Goal: Task Accomplishment & Management: Complete application form

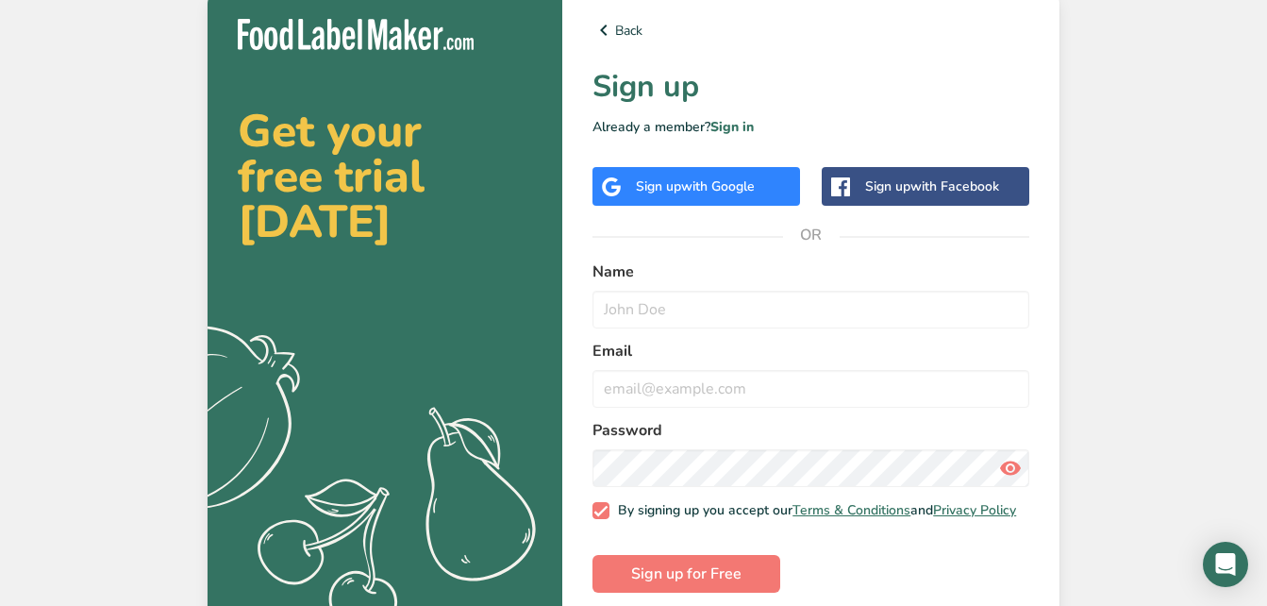
scroll to position [27, 0]
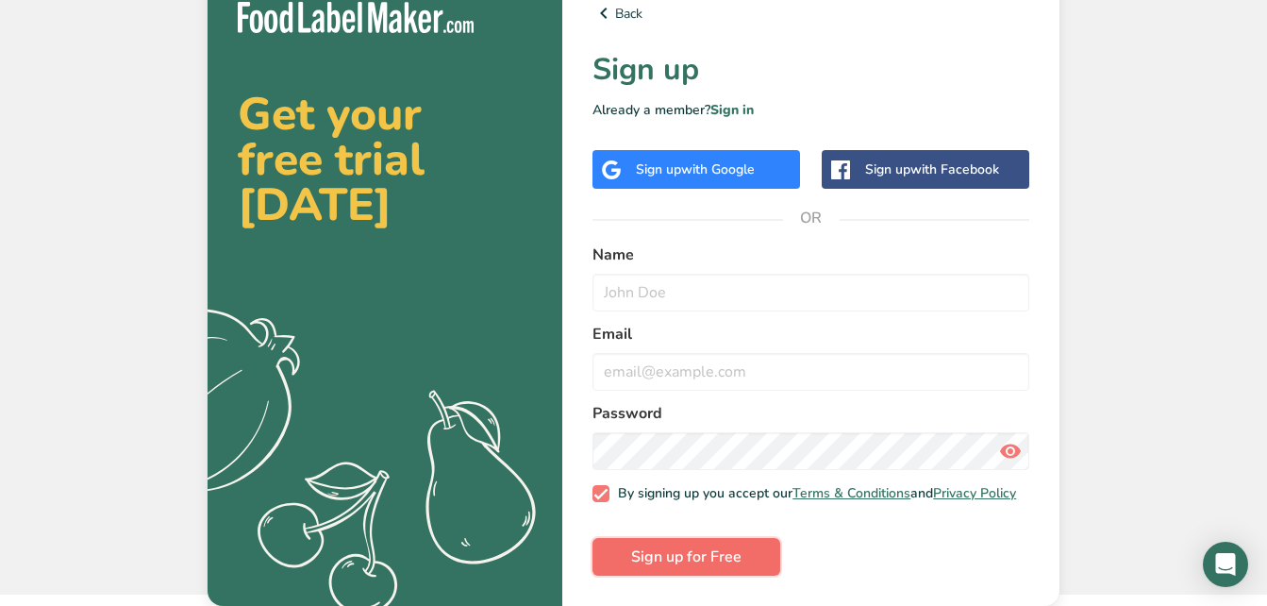
click at [715, 562] on span "Sign up for Free" at bounding box center [686, 556] width 110 height 23
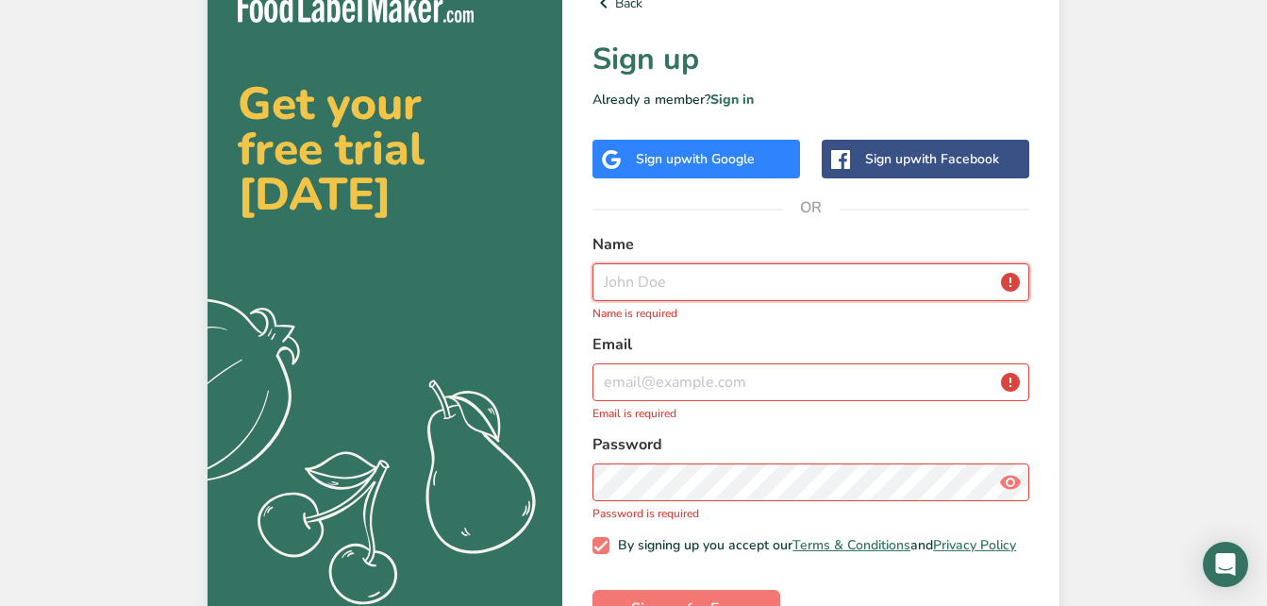
click at [747, 277] on input "text" at bounding box center [811, 282] width 437 height 38
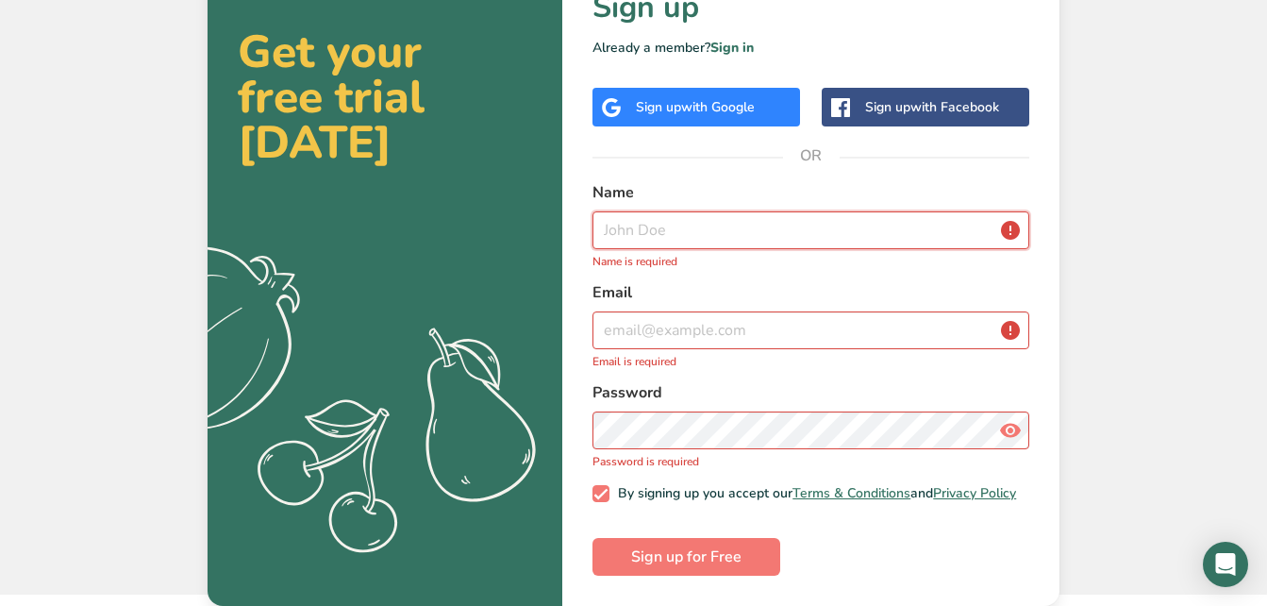
scroll to position [0, 0]
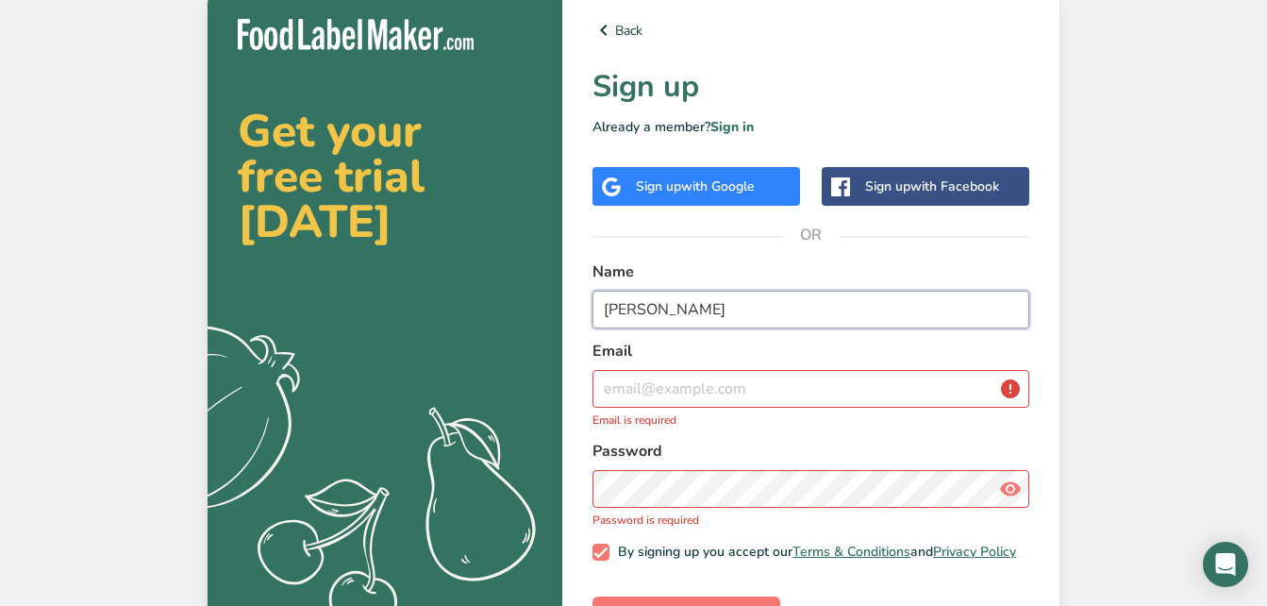
type input "[PERSON_NAME]"
click at [655, 394] on input "email" at bounding box center [811, 389] width 437 height 38
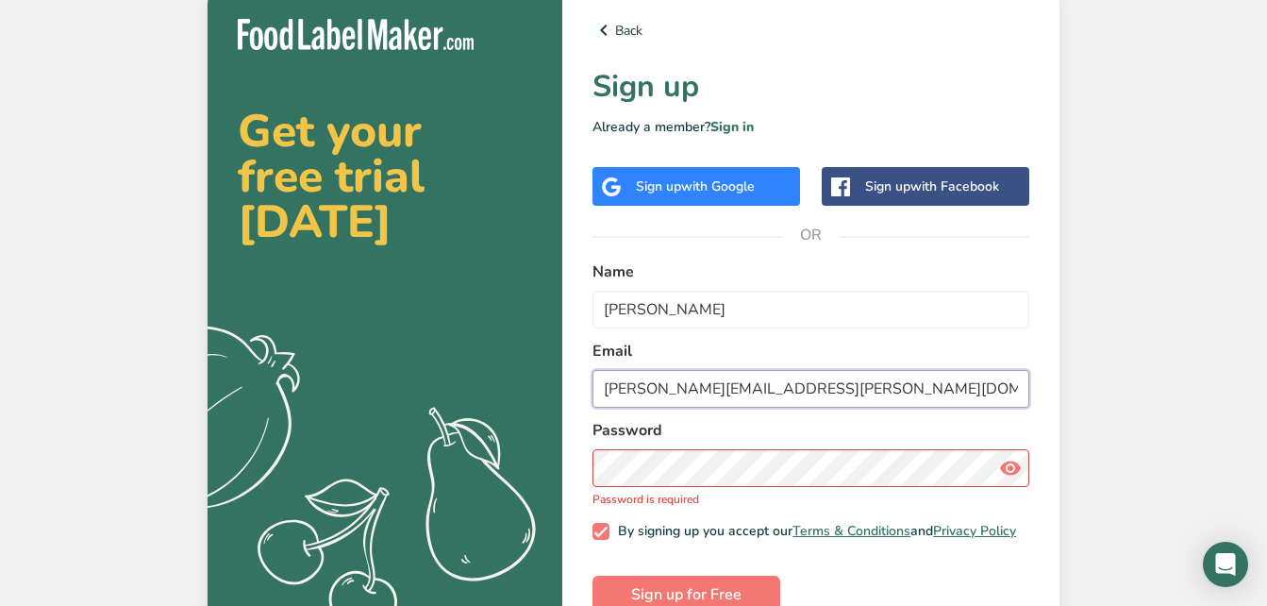
type input "[PERSON_NAME][EMAIL_ADDRESS][PERSON_NAME][DOMAIN_NAME]"
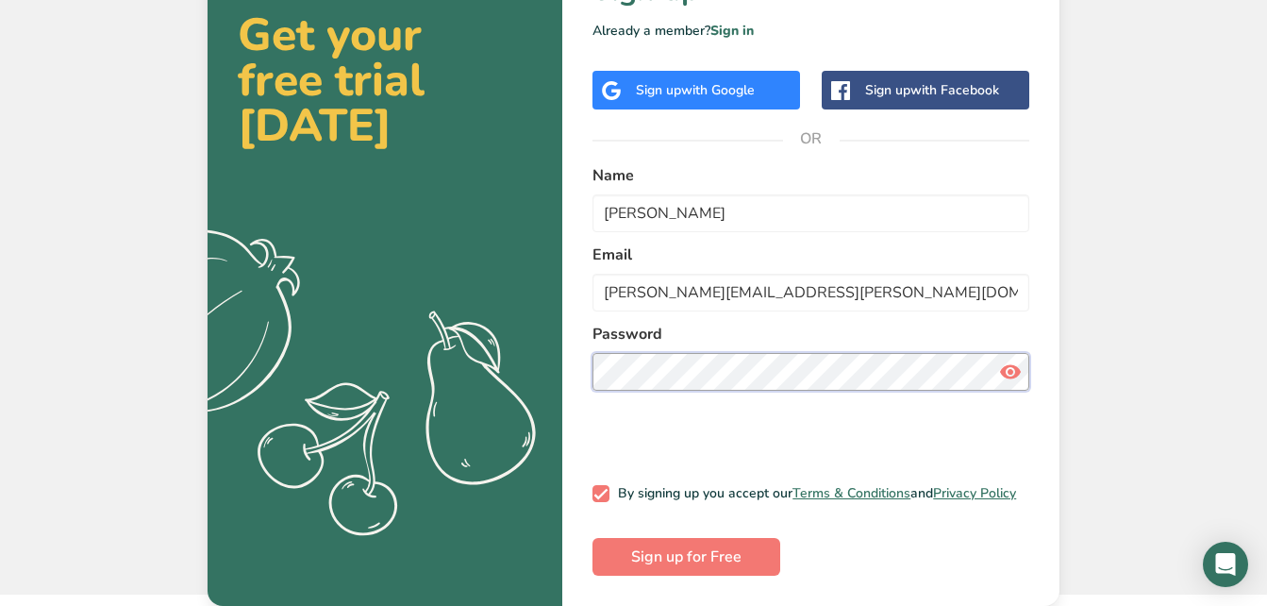
scroll to position [27, 0]
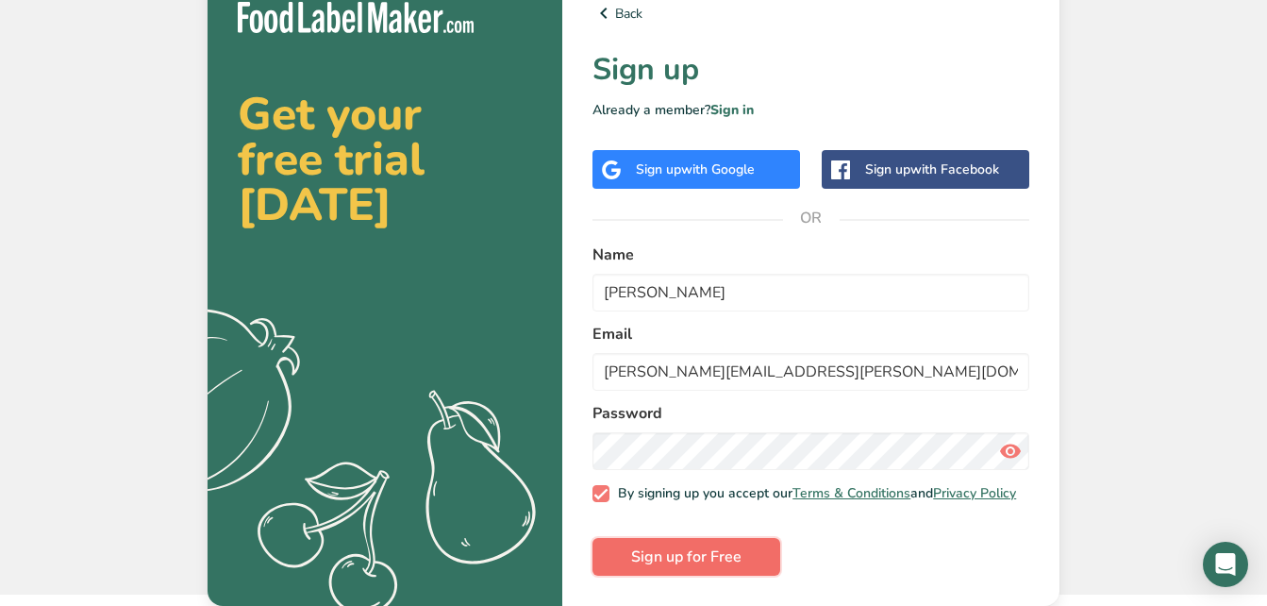
click at [683, 551] on span "Sign up for Free" at bounding box center [686, 556] width 110 height 23
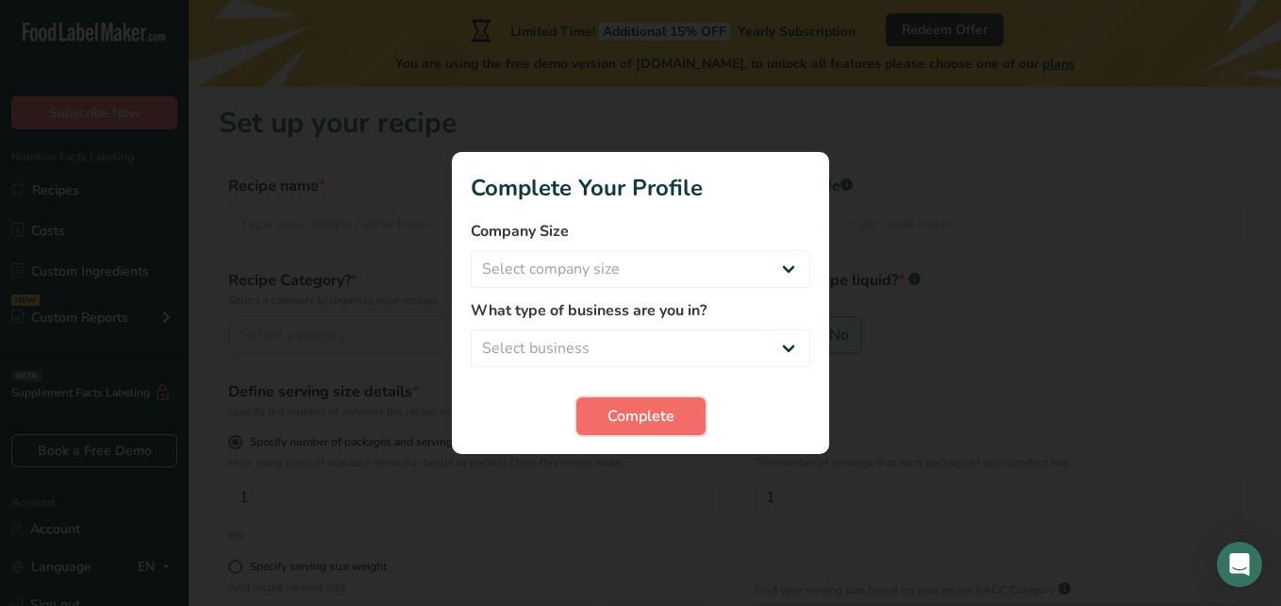
click at [633, 418] on span "Complete" at bounding box center [641, 416] width 67 height 23
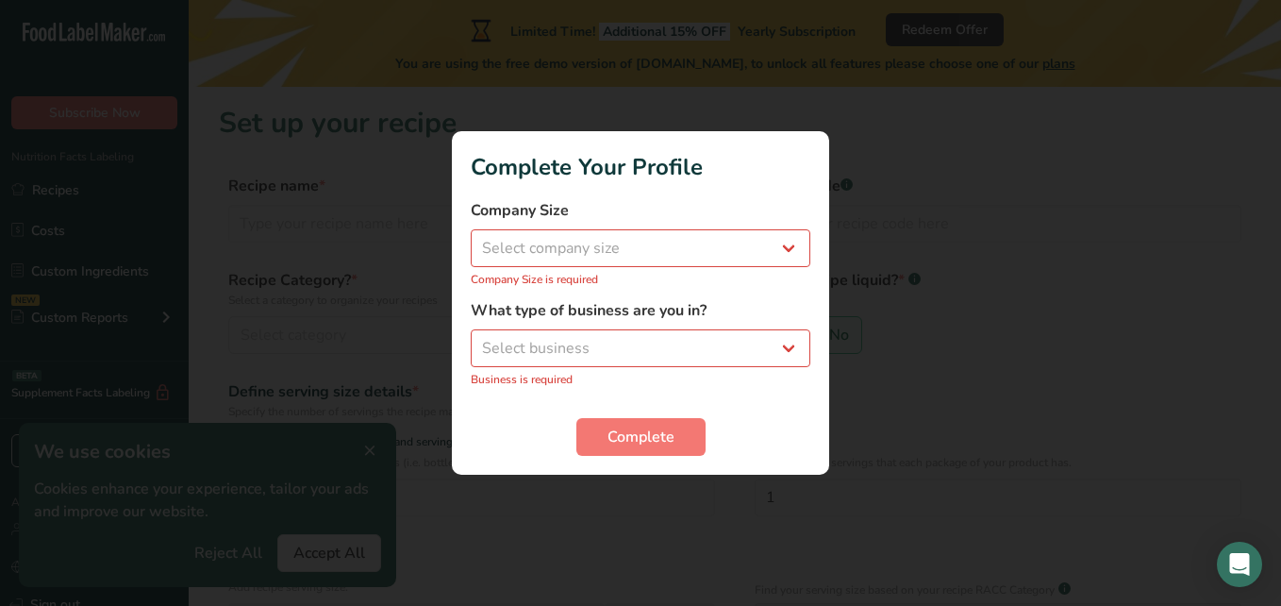
click at [633, 270] on div "Company Size Select company size Fewer than 10 Employees 10 to 50 Employees 51 …" at bounding box center [641, 243] width 340 height 89
click at [677, 251] on select "Select company size Fewer than 10 Employees 10 to 50 Employees 51 to 500 Employ…" at bounding box center [641, 248] width 340 height 38
select select "1"
click at [471, 240] on select "Select company size Fewer than 10 Employees 10 to 50 Employees 51 to 500 Employ…" at bounding box center [641, 248] width 340 height 38
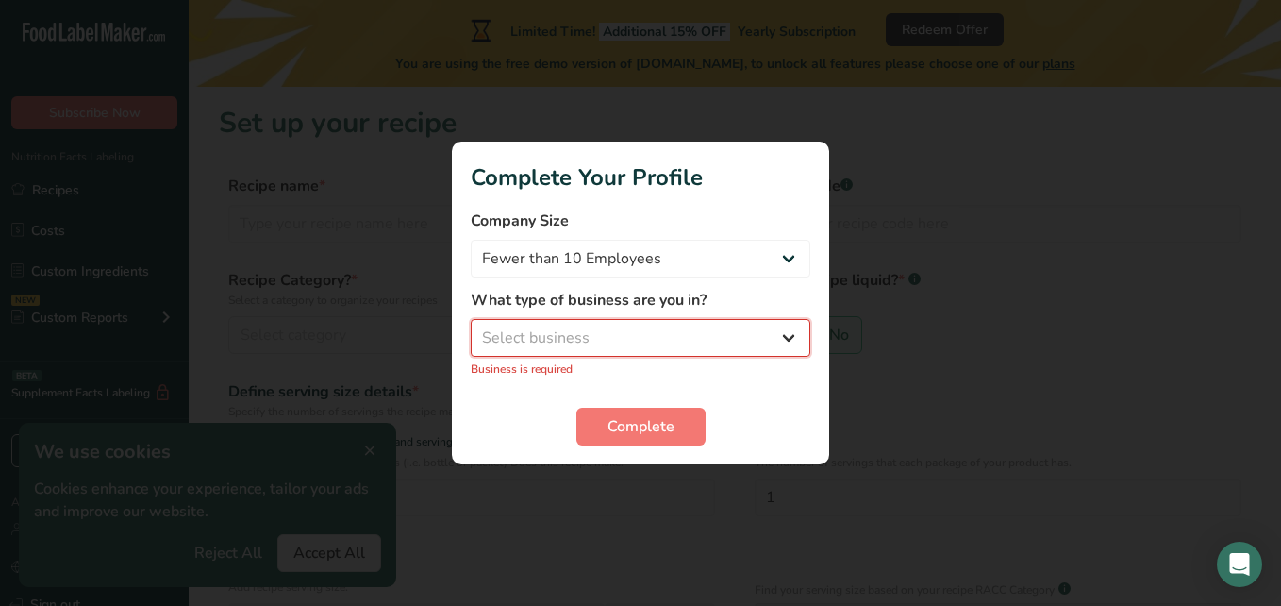
click at [706, 338] on select "Select business Packaged Food Manufacturer Restaurant & Cafe Bakery Meal Plans …" at bounding box center [641, 338] width 340 height 38
select select "7"
click at [471, 329] on select "Select business Packaged Food Manufacturer Restaurant & Cafe Bakery Meal Plans …" at bounding box center [641, 338] width 340 height 38
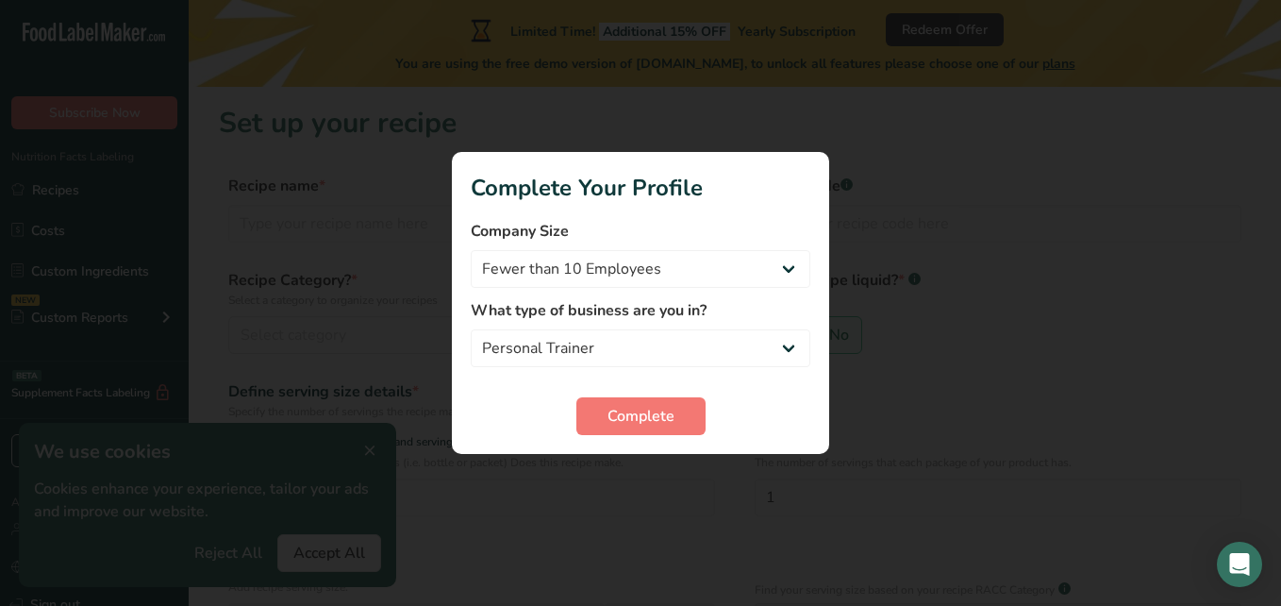
click at [660, 392] on form "Company Size Fewer than 10 Employees 10 to 50 Employees 51 to 500 Employees Ove…" at bounding box center [641, 327] width 340 height 215
click at [664, 418] on span "Complete" at bounding box center [641, 416] width 67 height 23
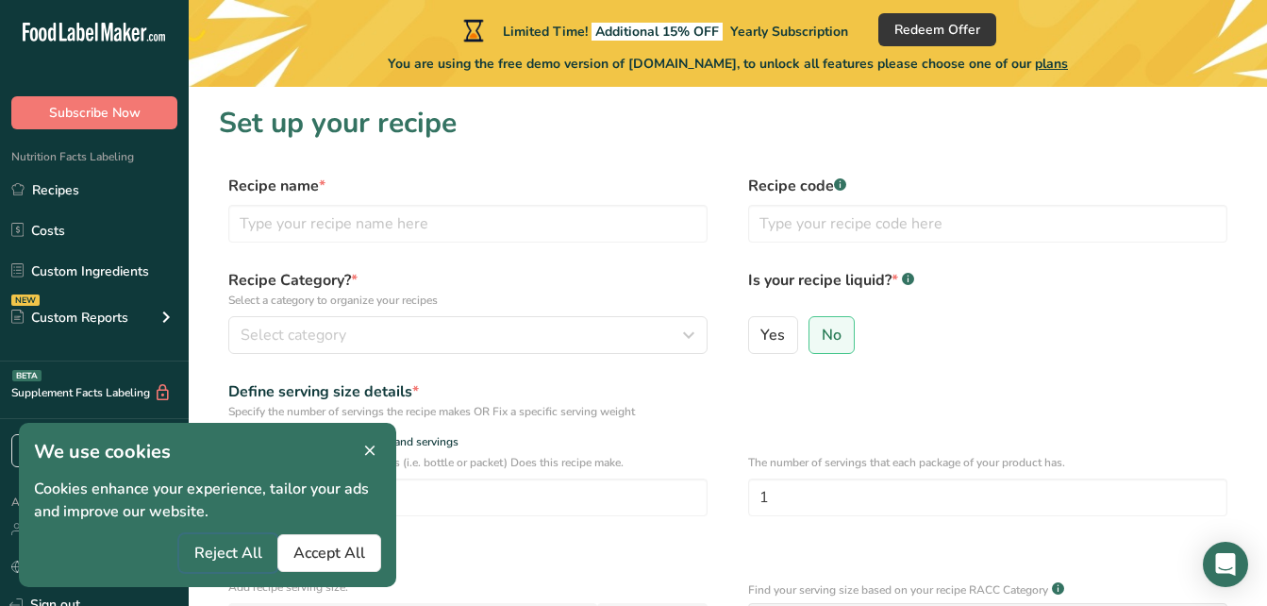
click at [254, 552] on span "Reject All" at bounding box center [228, 553] width 68 height 23
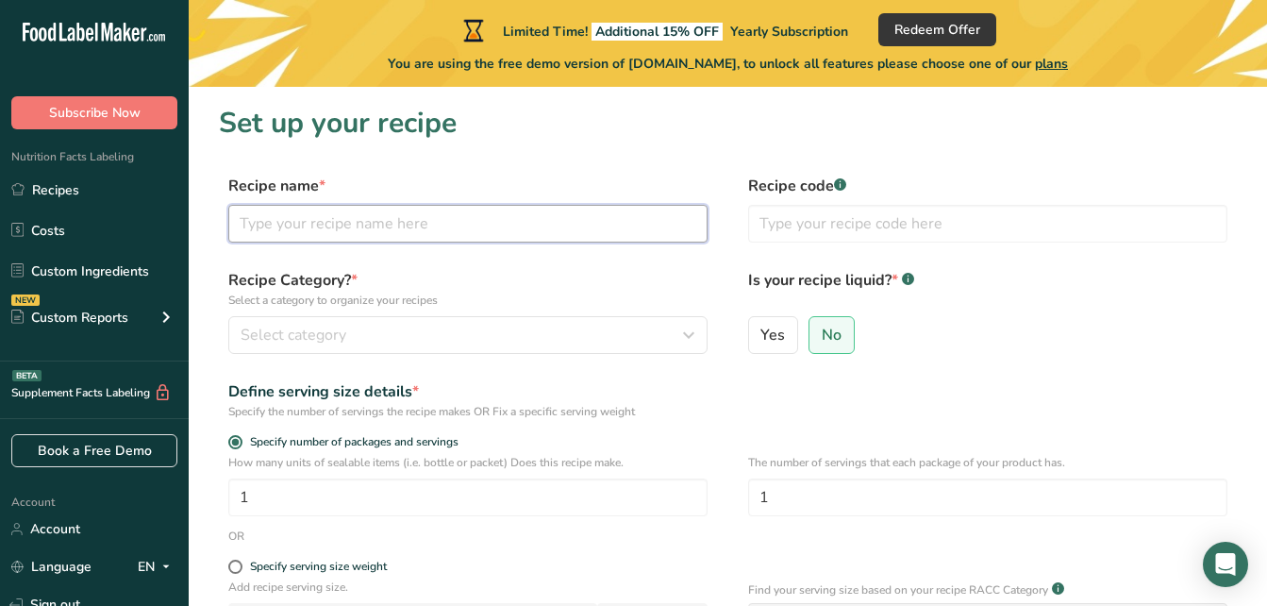
click at [381, 209] on input "text" at bounding box center [467, 224] width 479 height 38
type input "sushi"
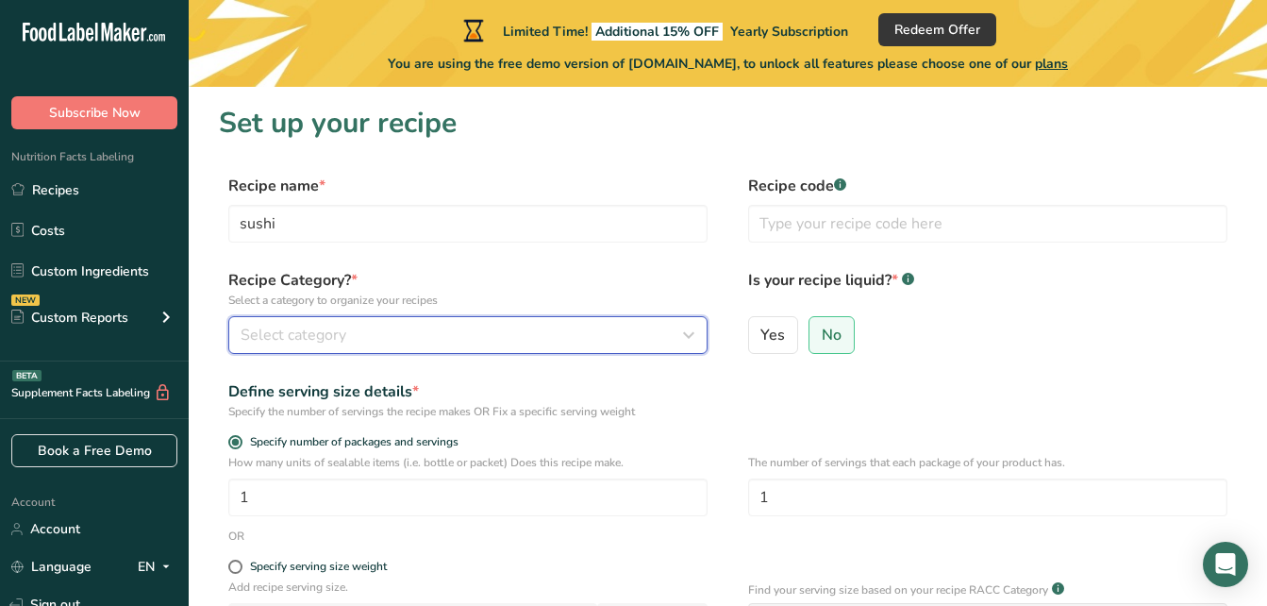
click at [374, 326] on div "Select category" at bounding box center [463, 335] width 444 height 23
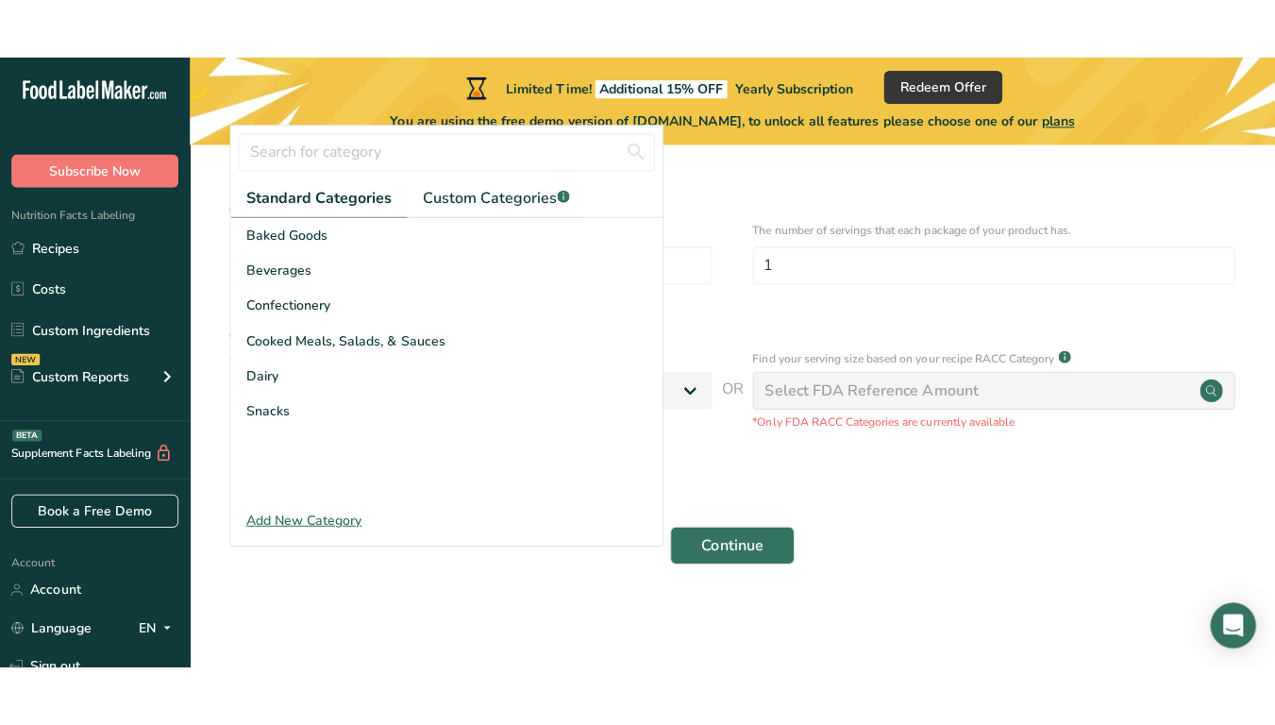
scroll to position [172, 0]
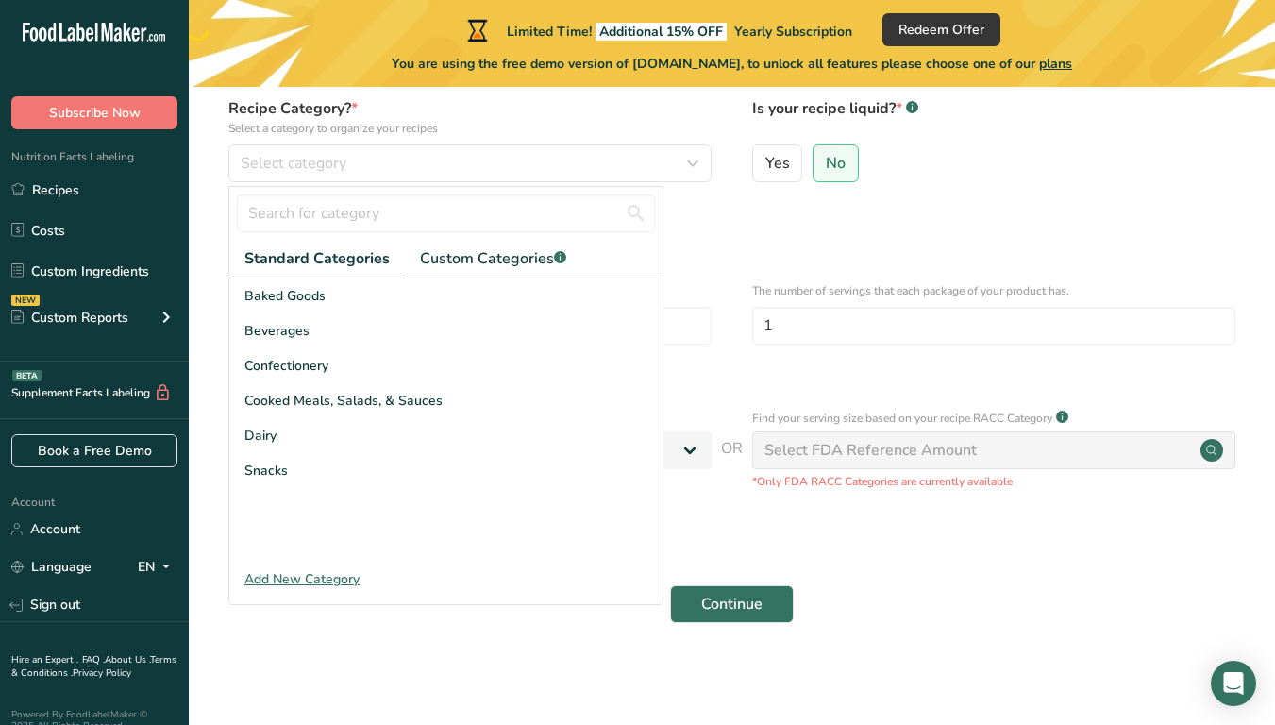
click at [343, 2] on div "Limited Time! Additional 15% OFF Yearly Subscription Redeem Offer You are using…" at bounding box center [732, 43] width 1086 height 87
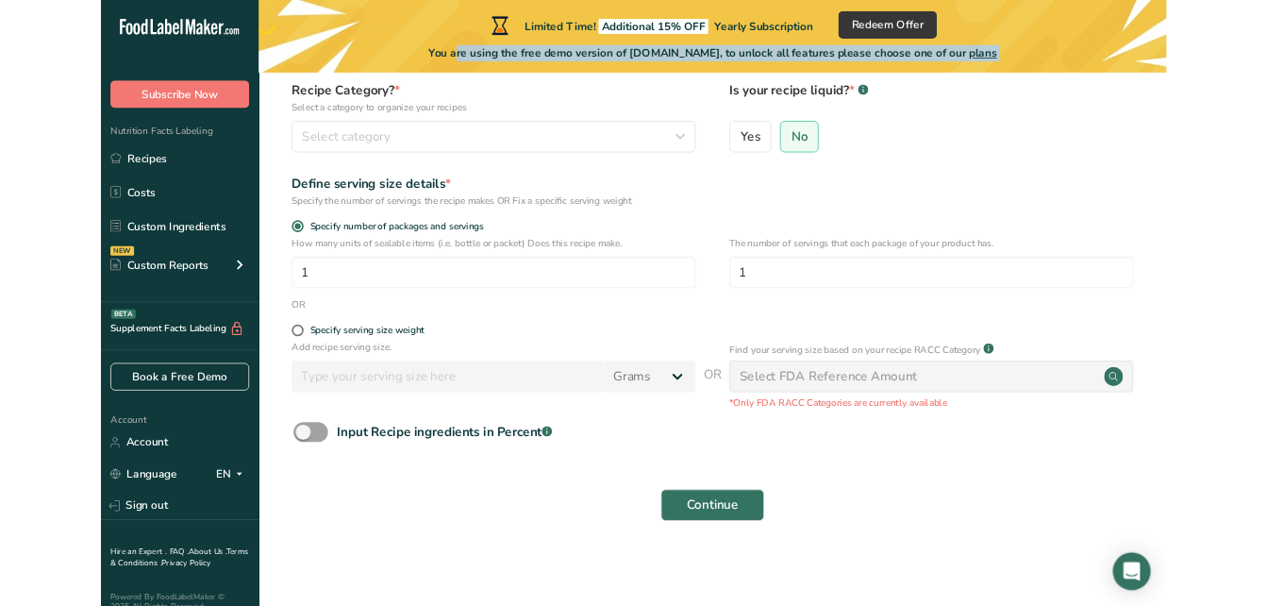
scroll to position [0, 0]
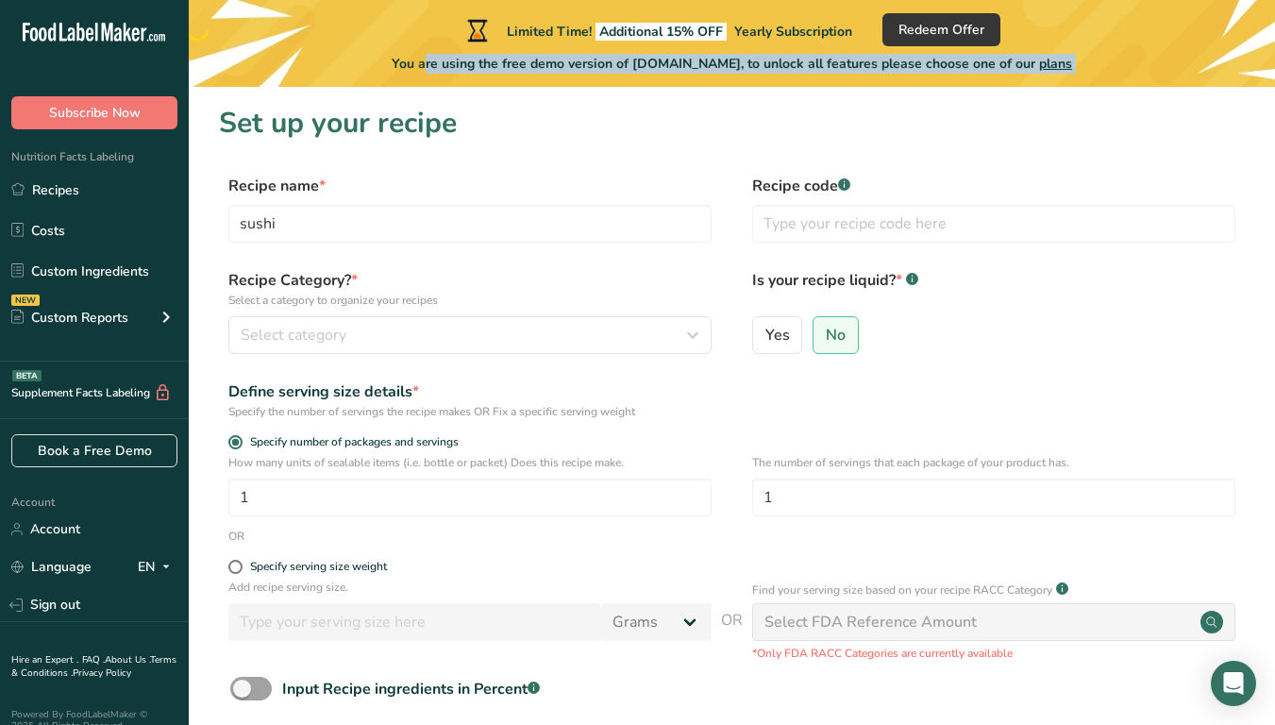
click at [284, 295] on p "Select a category to organize your recipes" at bounding box center [469, 300] width 483 height 17
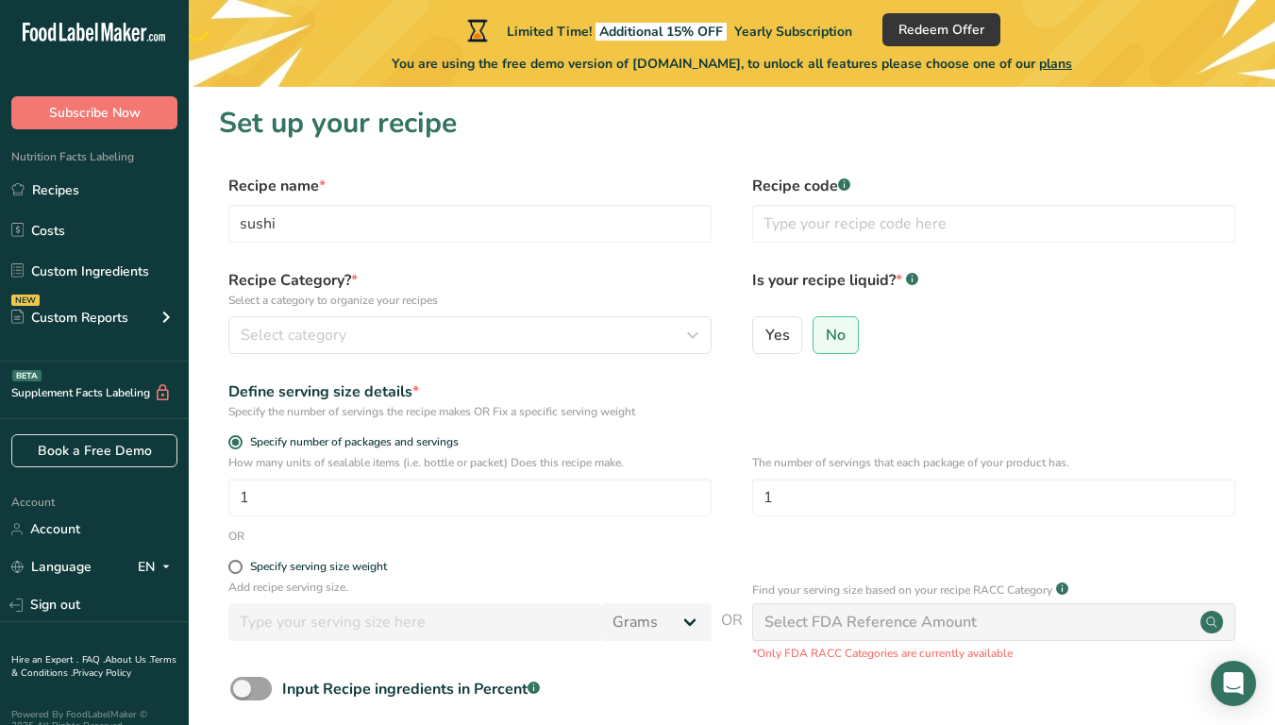
click at [341, 286] on label "Recipe Category? * Select a category to organize your recipes" at bounding box center [469, 289] width 483 height 40
click at [803, 229] on input "text" at bounding box center [993, 224] width 483 height 38
click at [84, 173] on link "Recipes" at bounding box center [94, 190] width 189 height 36
